Goal: Transaction & Acquisition: Book appointment/travel/reservation

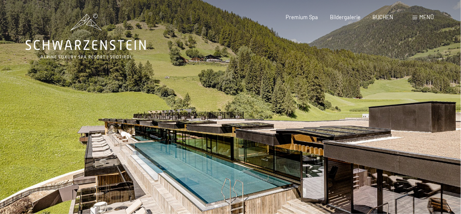
click at [192, 166] on div at bounding box center [115, 138] width 231 height 277
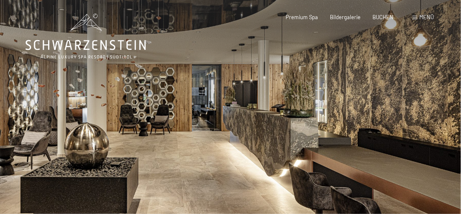
click at [194, 166] on div at bounding box center [115, 138] width 231 height 277
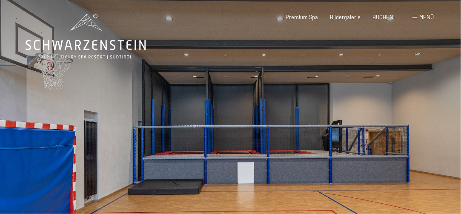
click at [194, 166] on div at bounding box center [115, 138] width 231 height 277
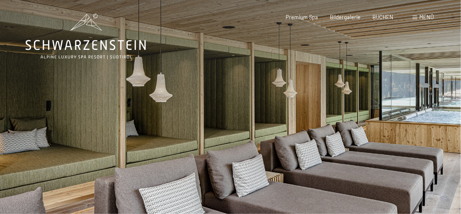
click at [204, 160] on div at bounding box center [115, 138] width 231 height 277
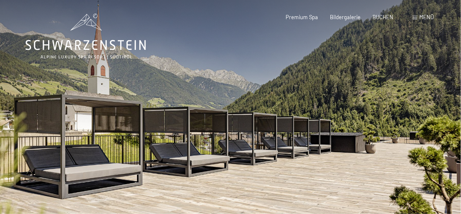
click at [204, 160] on div at bounding box center [115, 138] width 231 height 277
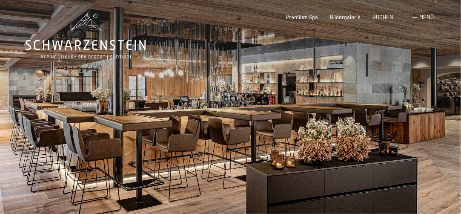
click at [204, 160] on div at bounding box center [115, 138] width 231 height 277
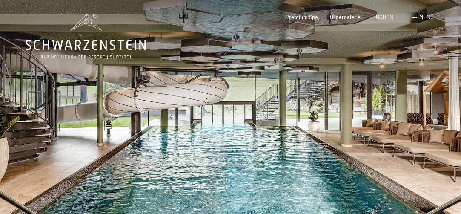
click at [204, 160] on div at bounding box center [115, 138] width 231 height 277
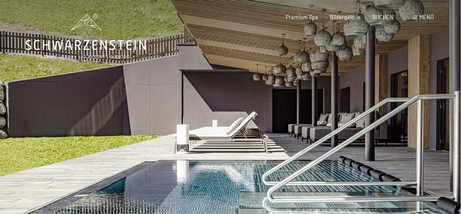
click at [204, 160] on div at bounding box center [115, 138] width 231 height 277
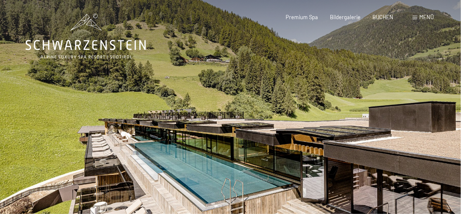
click at [204, 160] on div at bounding box center [115, 138] width 231 height 277
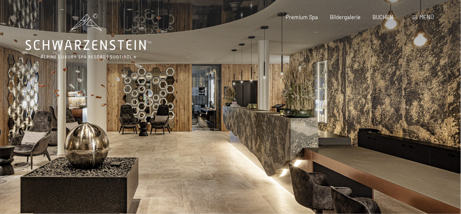
click at [204, 160] on div at bounding box center [115, 138] width 231 height 277
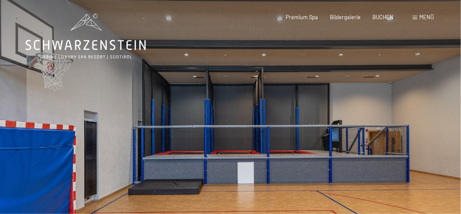
click at [204, 160] on div at bounding box center [115, 138] width 231 height 277
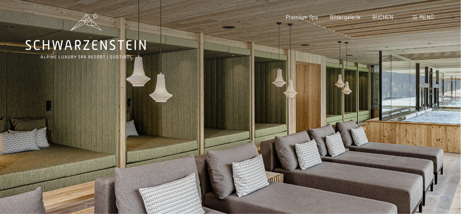
click at [204, 160] on div at bounding box center [115, 138] width 231 height 277
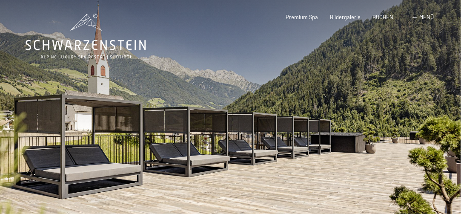
click at [204, 160] on div at bounding box center [115, 138] width 231 height 277
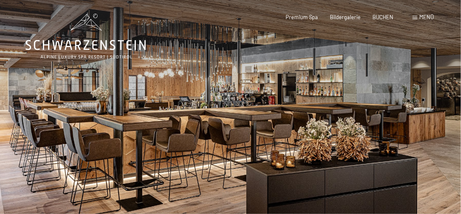
click at [346, 19] on div "Bildergalerie" at bounding box center [345, 18] width 31 height 8
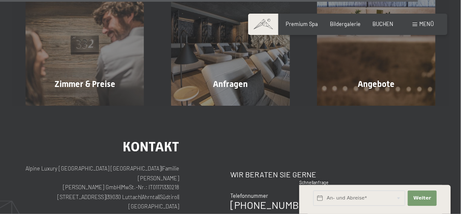
scroll to position [2453, 0]
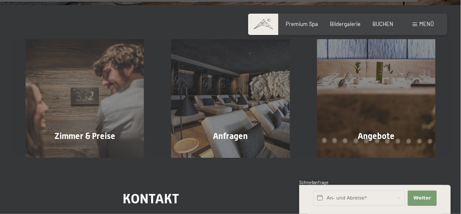
click at [379, 150] on span "Mehr erfahren" at bounding box center [378, 154] width 42 height 8
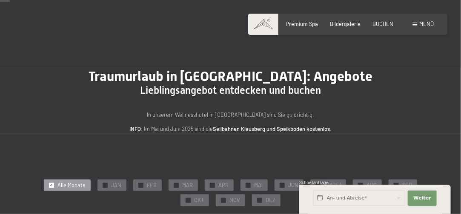
scroll to position [85, 0]
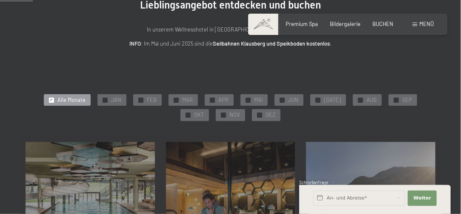
click at [229, 117] on span "NOV" at bounding box center [234, 115] width 11 height 8
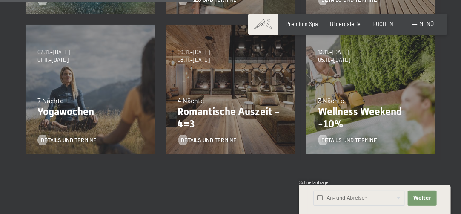
scroll to position [341, 0]
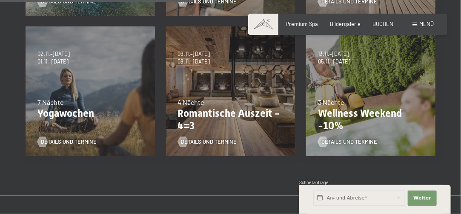
click at [346, 84] on div "13.11.–01.12.2025 11.12.–22.12.2025 15.01.–26.01.2026 12.03.–23.03.2026 14.05.–…" at bounding box center [371, 91] width 140 height 140
click at [342, 141] on span "Details und Termine" at bounding box center [349, 142] width 56 height 8
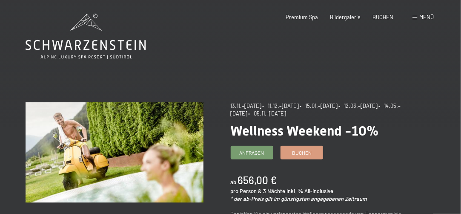
click at [296, 153] on span "Buchen" at bounding box center [302, 152] width 20 height 7
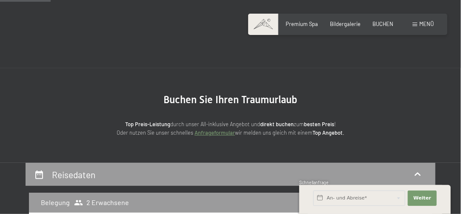
scroll to position [255, 0]
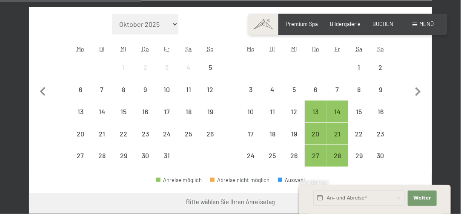
select select "[DATE]"
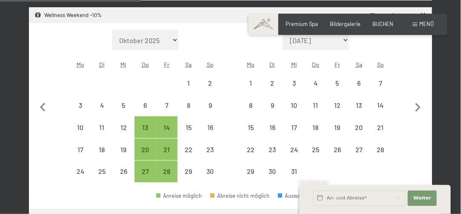
select select "[DATE]"
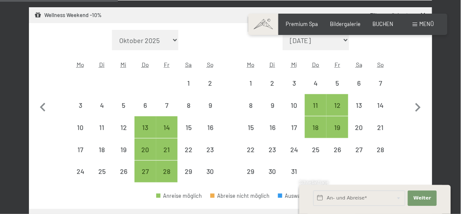
click at [208, 86] on div "2" at bounding box center [210, 90] width 20 height 20
select select "[DATE]"
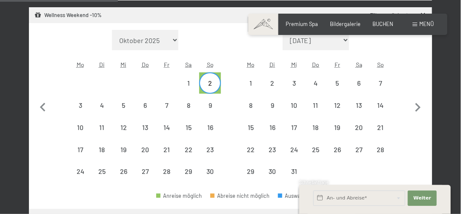
click at [126, 108] on div "5" at bounding box center [124, 112] width 20 height 20
select select "[DATE]"
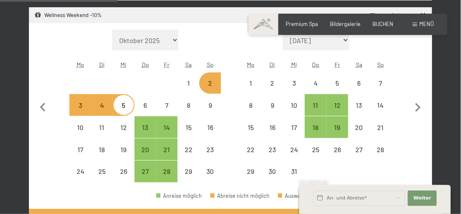
select select "[DATE]"
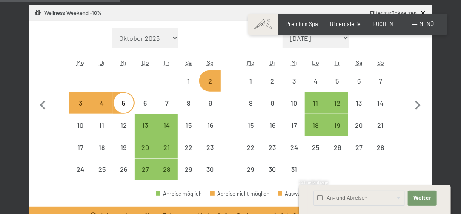
scroll to position [170, 0]
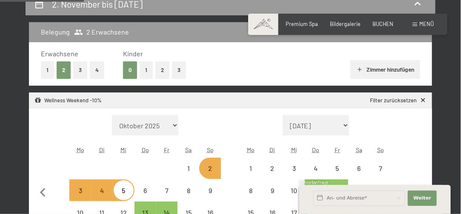
click at [163, 72] on button "2" at bounding box center [162, 69] width 14 height 17
select select "[DATE]"
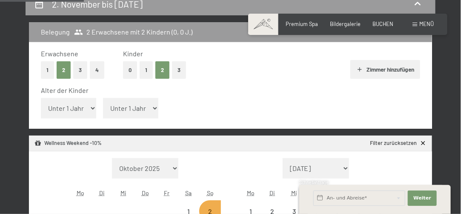
select select "[DATE]"
click at [84, 110] on select "Unter 1 Jahr 1 Jahr 2 Jahre 3 Jahre 4 Jahre 5 Jahre 6 Jahre 7 Jahre 8 Jahre 9 J…" at bounding box center [68, 108] width 55 height 20
select select "11"
click at [41, 98] on select "Unter 1 Jahr 1 Jahr 2 Jahre 3 Jahre 4 Jahre 5 Jahre 6 Jahre 7 Jahre 8 Jahre 9 J…" at bounding box center [68, 108] width 55 height 20
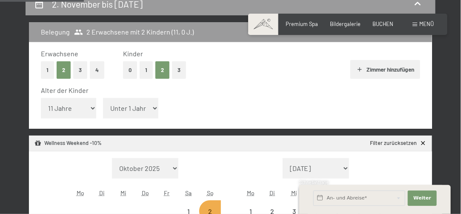
select select "[DATE]"
click at [139, 107] on select "Unter 1 Jahr 1 Jahr 2 Jahre 3 Jahre 4 Jahre 5 Jahre 6 Jahre 7 Jahre 8 Jahre 9 J…" at bounding box center [130, 108] width 55 height 20
select select "16"
click at [103, 98] on select "Unter 1 Jahr 1 Jahr 2 Jahre 3 Jahre 4 Jahre 5 Jahre 6 Jahre 7 Jahre 8 Jahre 9 J…" at bounding box center [130, 108] width 55 height 20
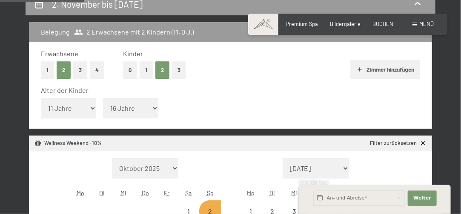
select select "[DATE]"
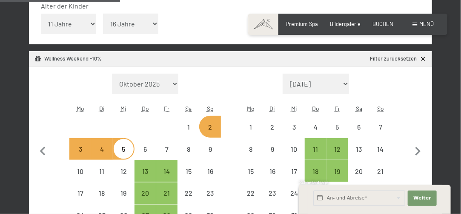
scroll to position [255, 0]
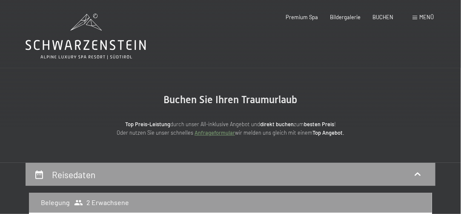
select select "[DATE]"
